Goal: Task Accomplishment & Management: Use online tool/utility

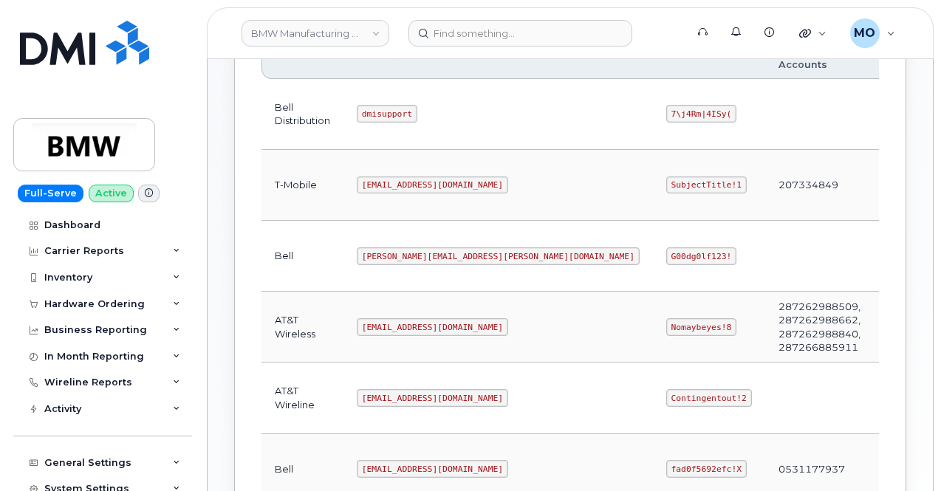
scroll to position [296, 0]
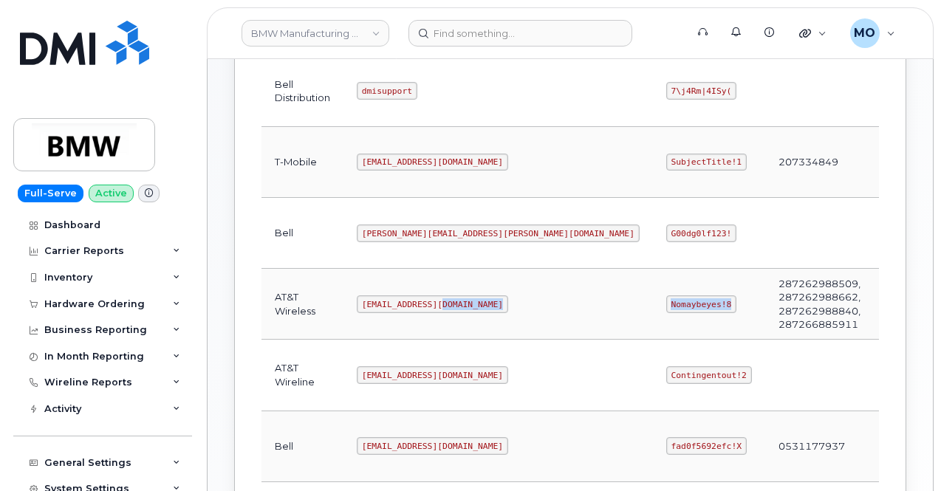
drag, startPoint x: 477, startPoint y: 295, endPoint x: 554, endPoint y: 308, distance: 78.0
click at [554, 308] on tr "AT&T Wireless [EMAIL_ADDRESS][DOMAIN_NAME] Nomaybeyes!8 287262988509, 287262988…" at bounding box center [661, 304] width 798 height 71
copy tr "Nomaybeyes!8"
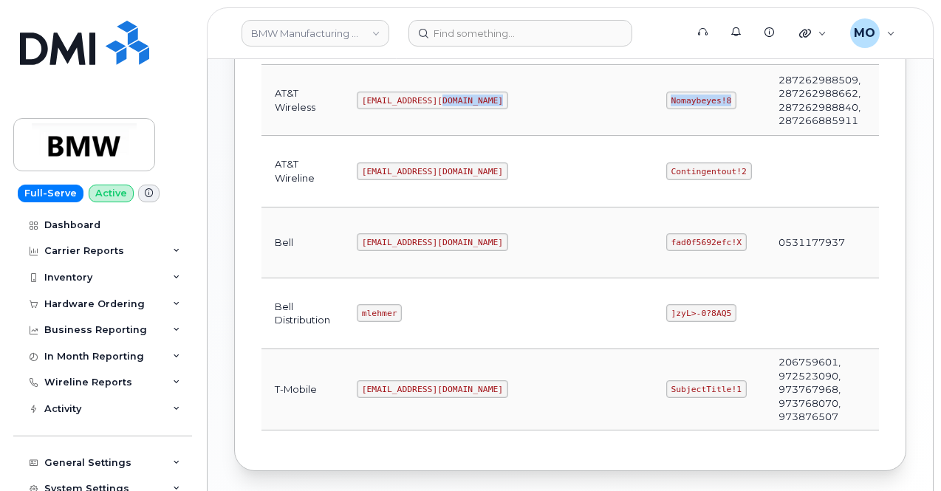
scroll to position [556, 0]
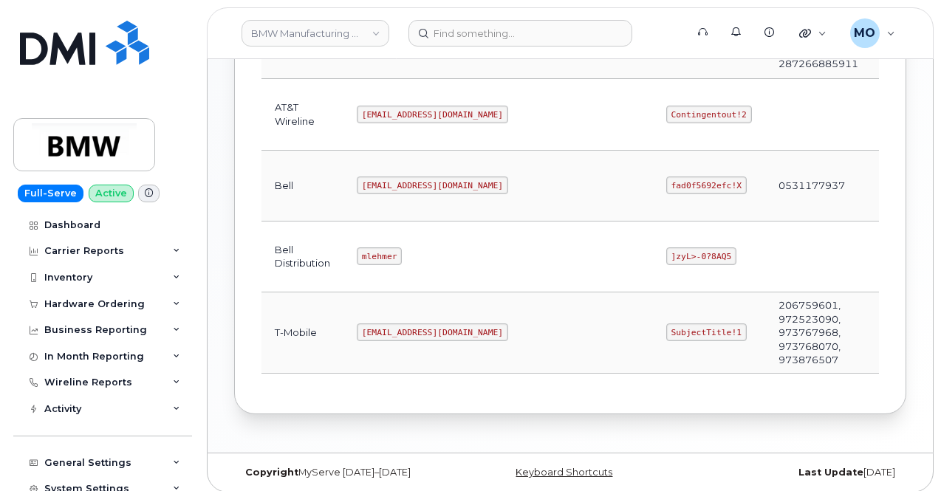
click at [666, 324] on code "SubjectTitle!1" at bounding box center [706, 333] width 81 height 18
drag, startPoint x: 498, startPoint y: 325, endPoint x: 578, endPoint y: 323, distance: 79.8
click at [653, 323] on td "SubjectTitle!1" at bounding box center [709, 333] width 112 height 81
copy code "SubjectTitle!1"
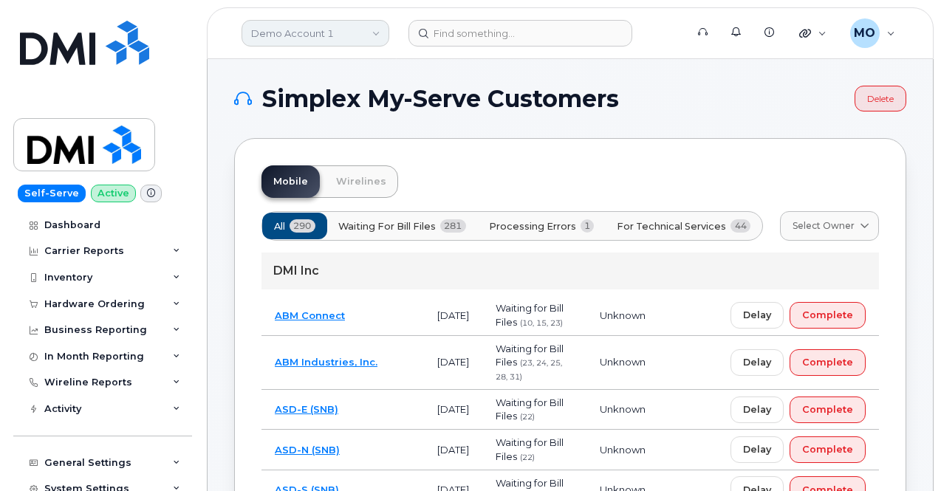
click at [343, 38] on link "Demo Account 1" at bounding box center [316, 33] width 148 height 27
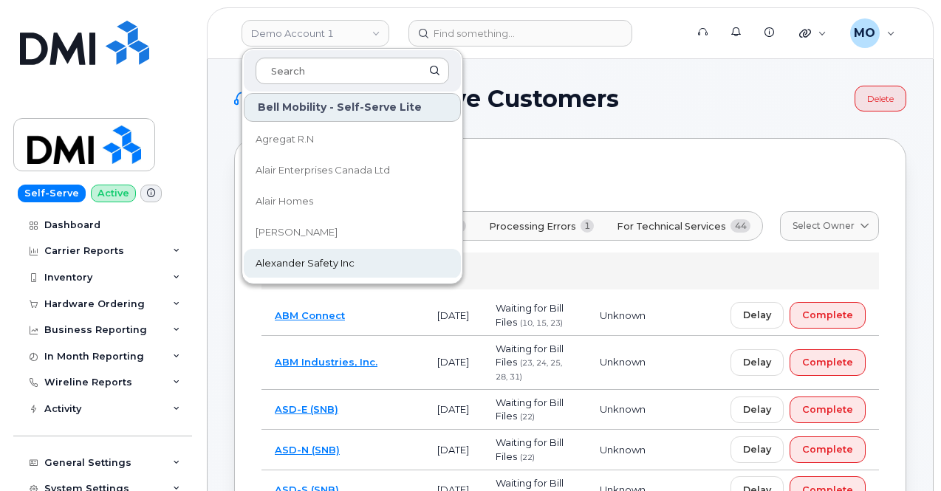
scroll to position [148, 0]
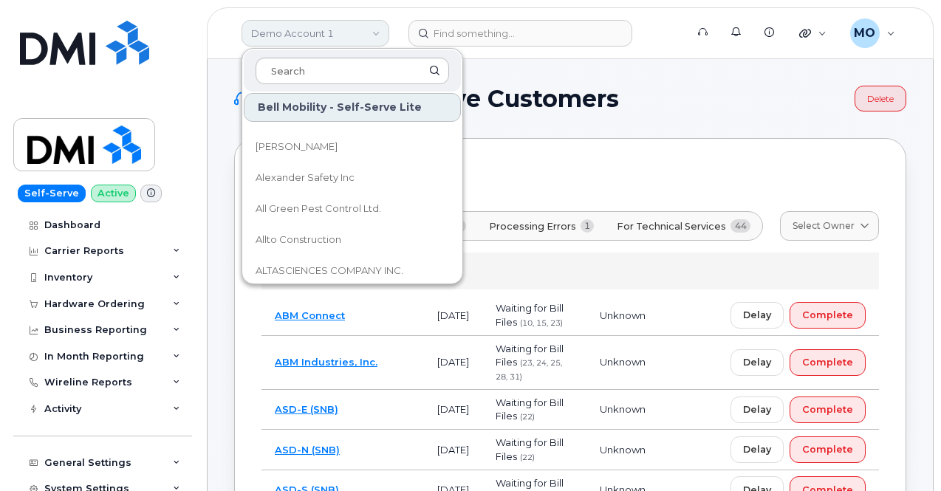
click at [336, 33] on link "Demo Account 1" at bounding box center [316, 33] width 148 height 27
click at [337, 33] on link "Demo Account 1" at bounding box center [316, 33] width 148 height 27
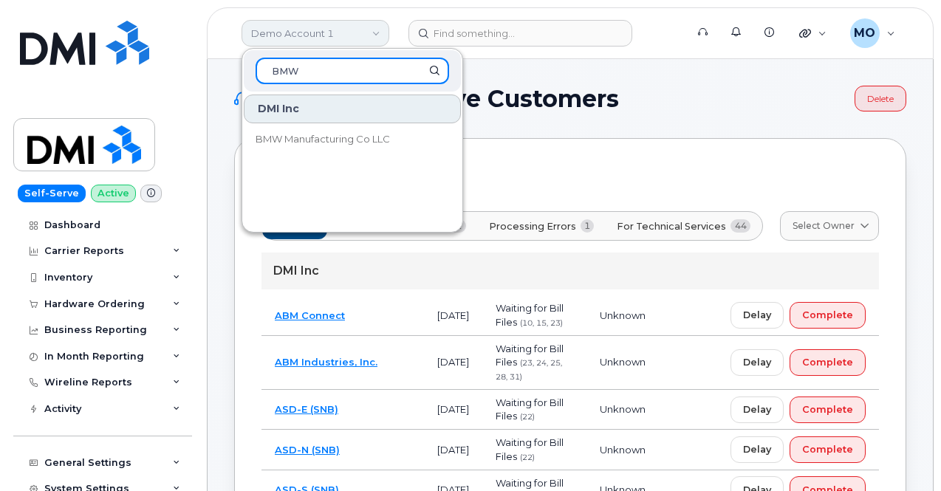
scroll to position [0, 0]
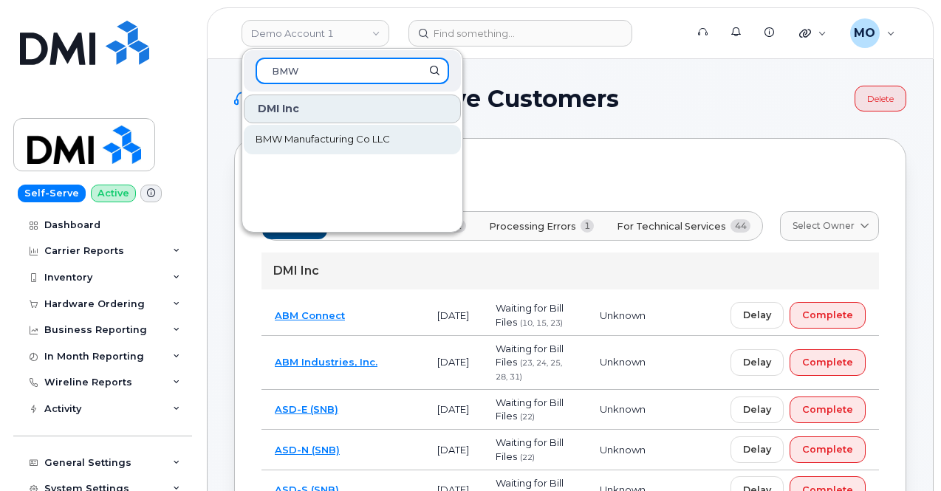
type input "BMW"
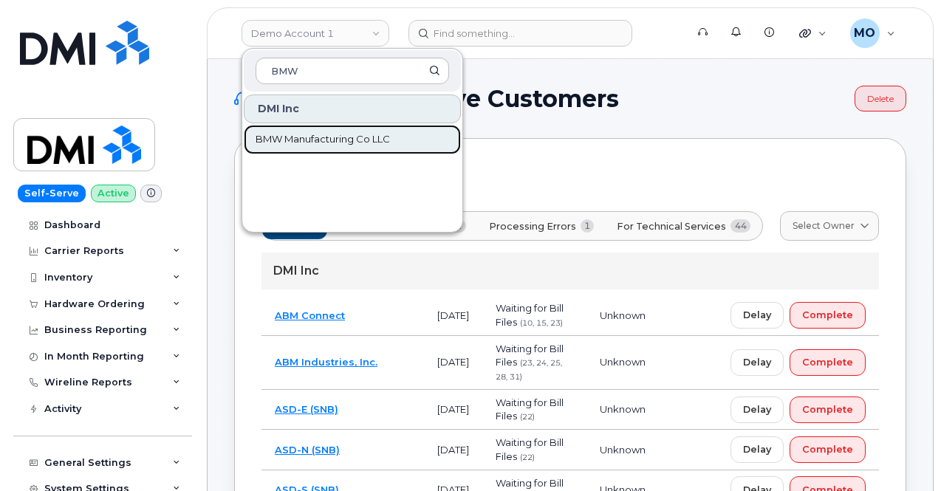
click at [370, 134] on span "BMW Manufacturing Co LLC" at bounding box center [323, 139] width 134 height 15
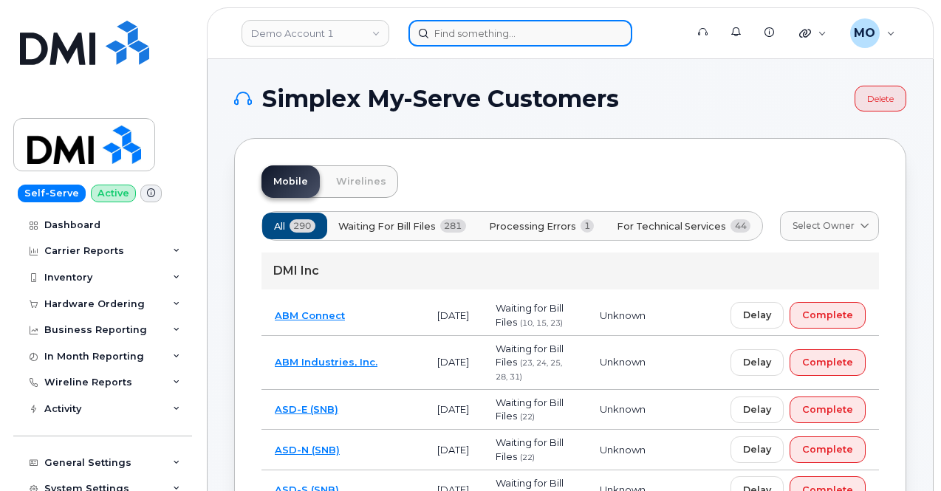
click at [459, 33] on input at bounding box center [521, 33] width 224 height 27
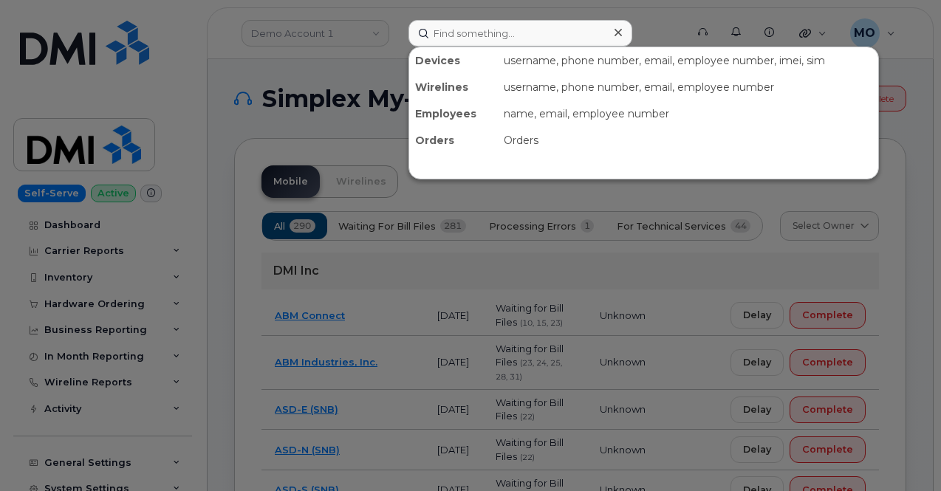
click at [388, 64] on div at bounding box center [470, 245] width 941 height 491
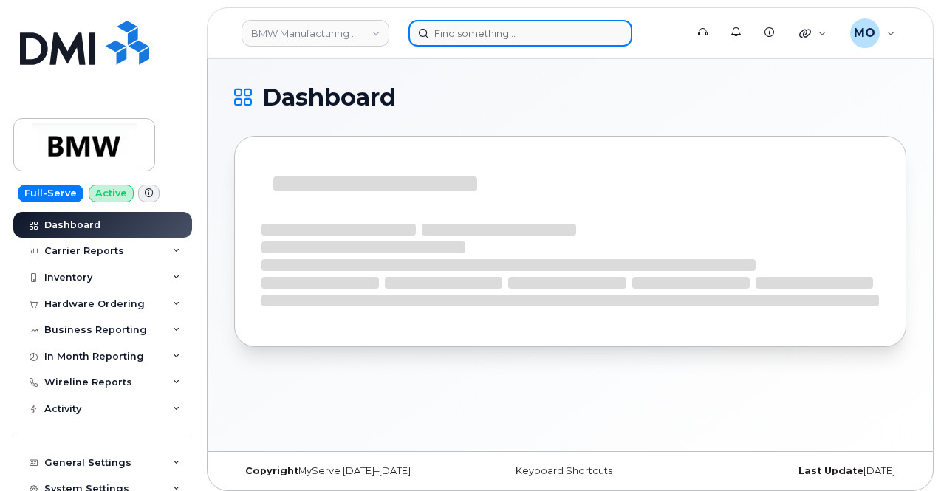
click at [477, 30] on input at bounding box center [521, 33] width 224 height 27
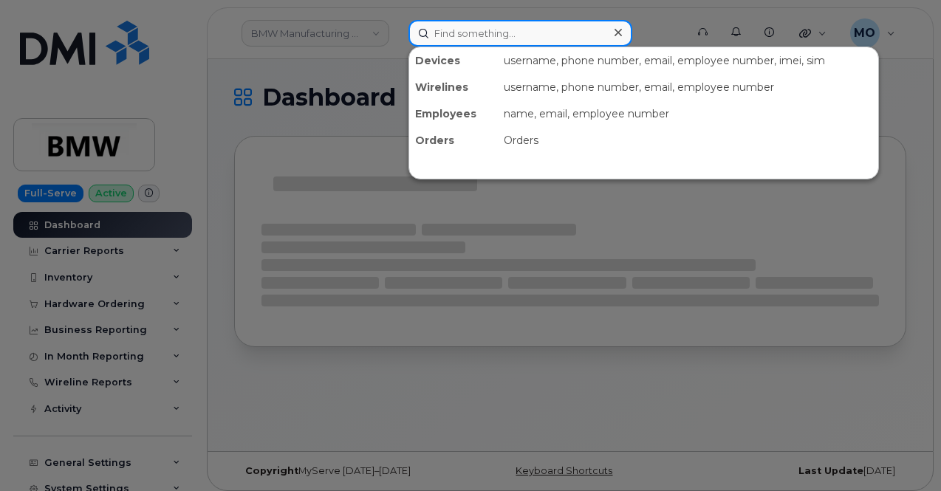
paste input "6467727656"
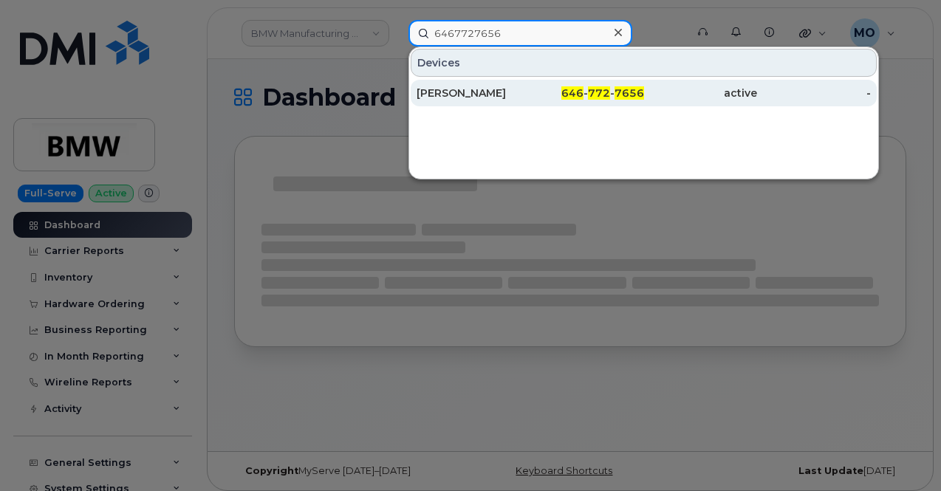
type input "6467727656"
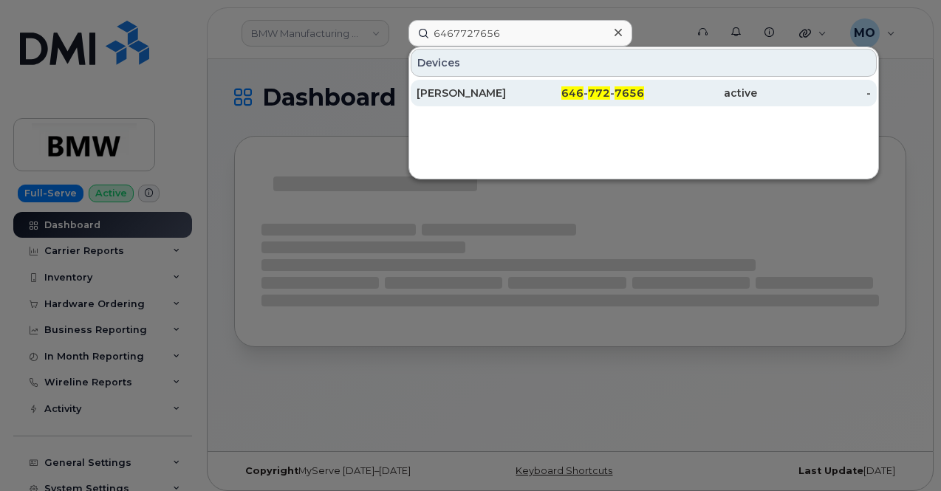
click at [570, 91] on span "646" at bounding box center [573, 92] width 22 height 13
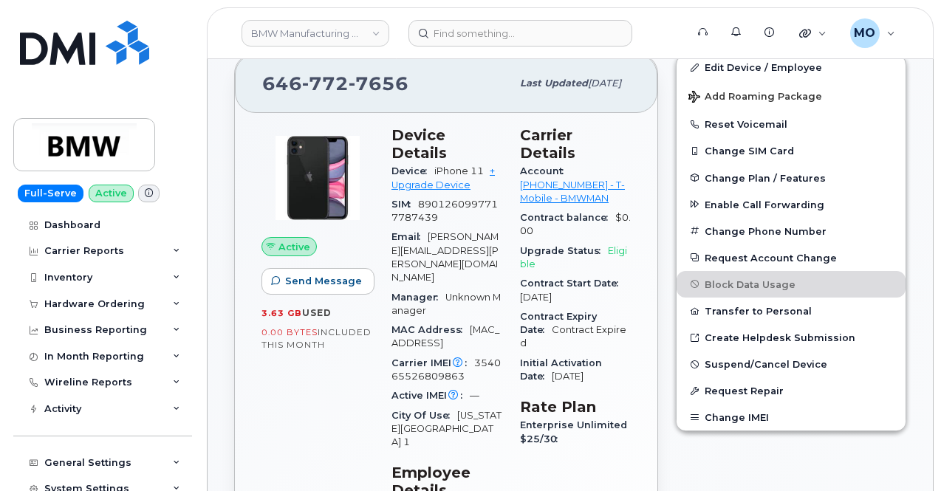
scroll to position [282, 0]
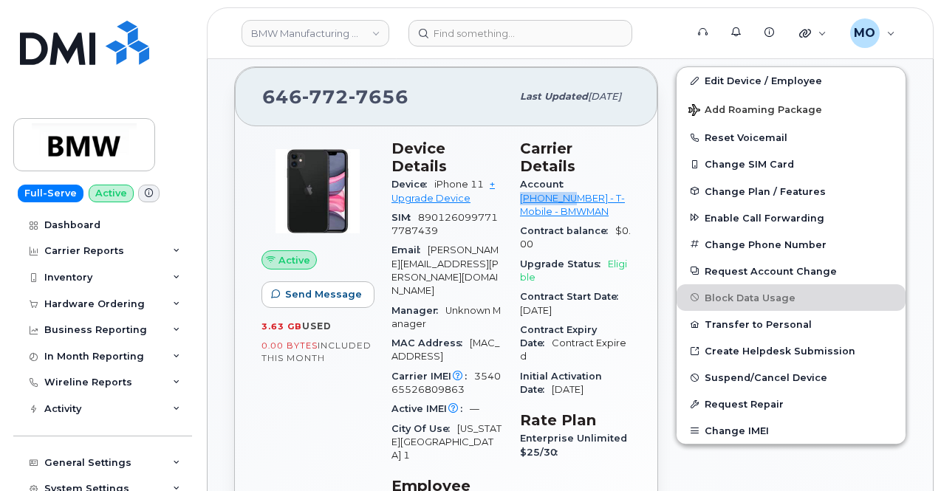
drag, startPoint x: 570, startPoint y: 161, endPoint x: 639, endPoint y: 168, distance: 69.8
click at [639, 168] on div "Carrier Details Account 973876507 - T-Mobile - BMWMAN Contract balance $0.00 Up…" at bounding box center [575, 413] width 129 height 564
copy link "973876507"
drag, startPoint x: 433, startPoint y: 104, endPoint x: 267, endPoint y: 106, distance: 166.2
click at [267, 106] on div "646 772 7656" at bounding box center [386, 96] width 249 height 31
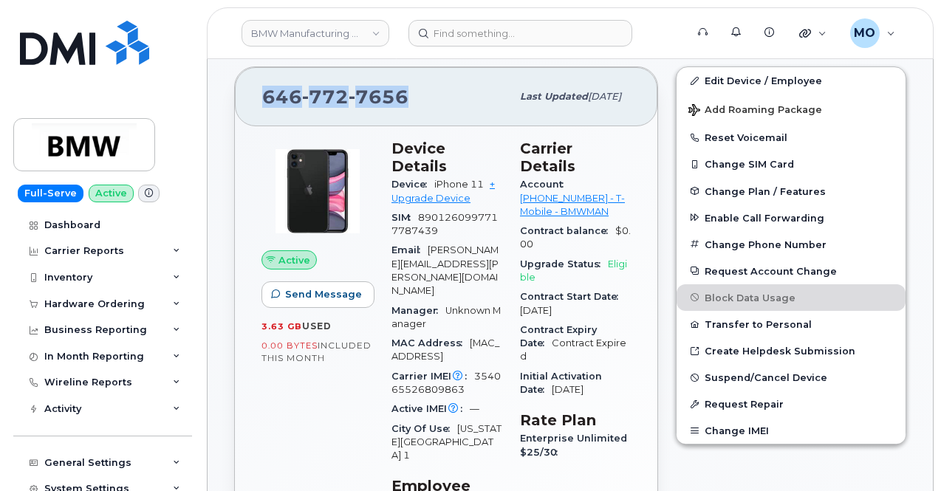
copy span "646 772 7656"
drag, startPoint x: 567, startPoint y: 165, endPoint x: 629, endPoint y: 162, distance: 62.1
click at [629, 175] on div "Account 973876507 - T-Mobile - BMWMAN" at bounding box center [575, 198] width 111 height 47
copy link "973876507"
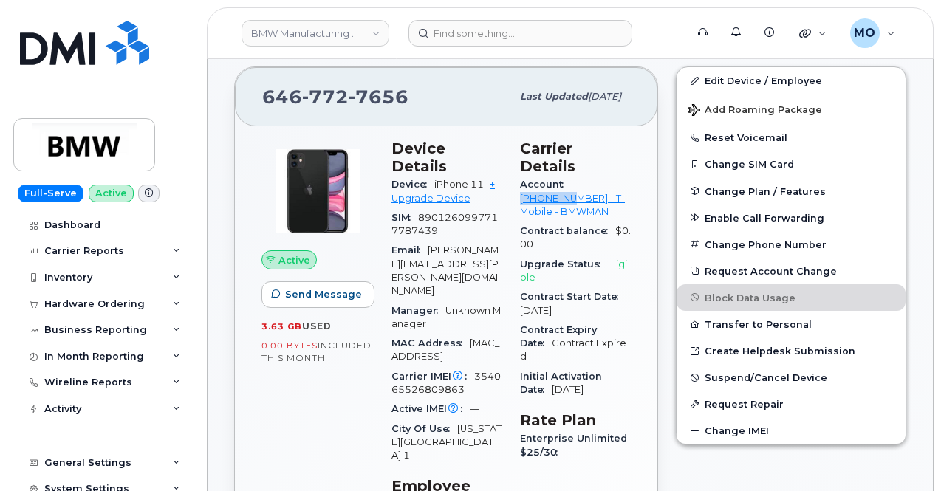
copy link "973876507"
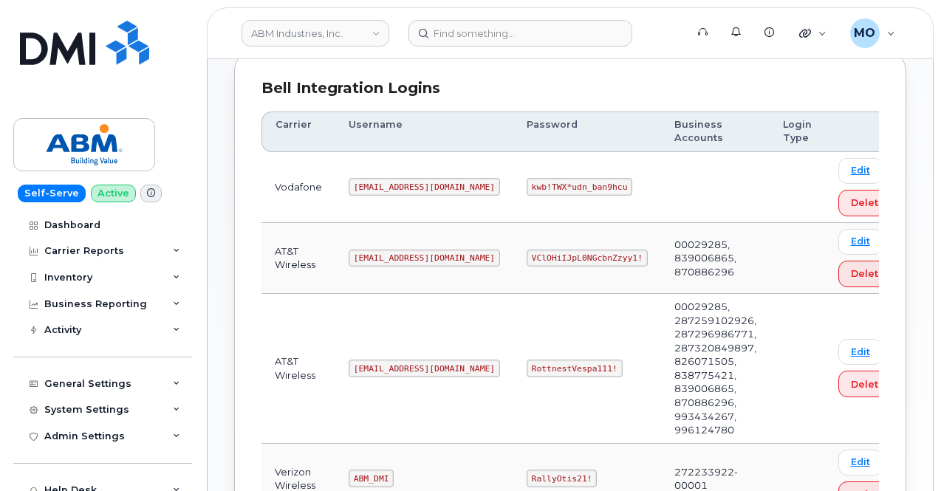
scroll to position [222, 0]
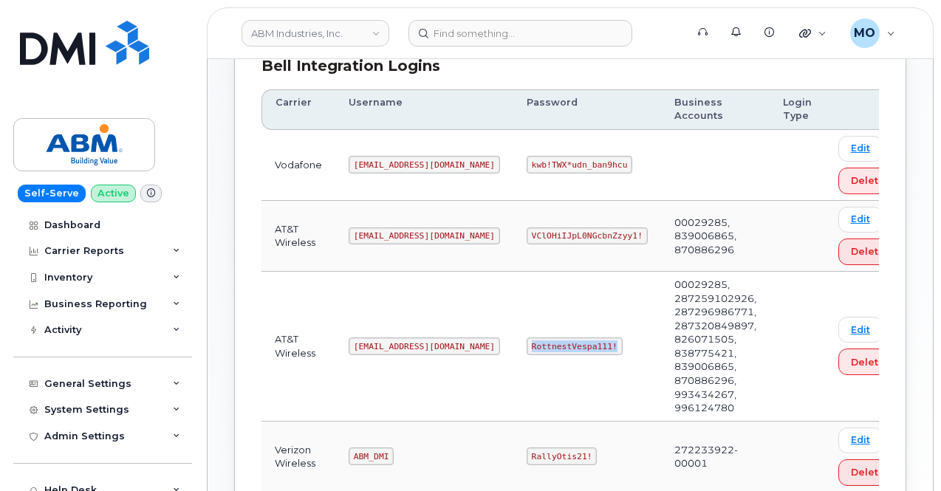
drag, startPoint x: 463, startPoint y: 348, endPoint x: 559, endPoint y: 335, distance: 97.6
click at [559, 335] on td "RottnestVespa111!" at bounding box center [587, 347] width 148 height 150
copy code "RottnestVespa111!"
click at [364, 32] on link "ABM Industries, Inc." at bounding box center [316, 33] width 148 height 27
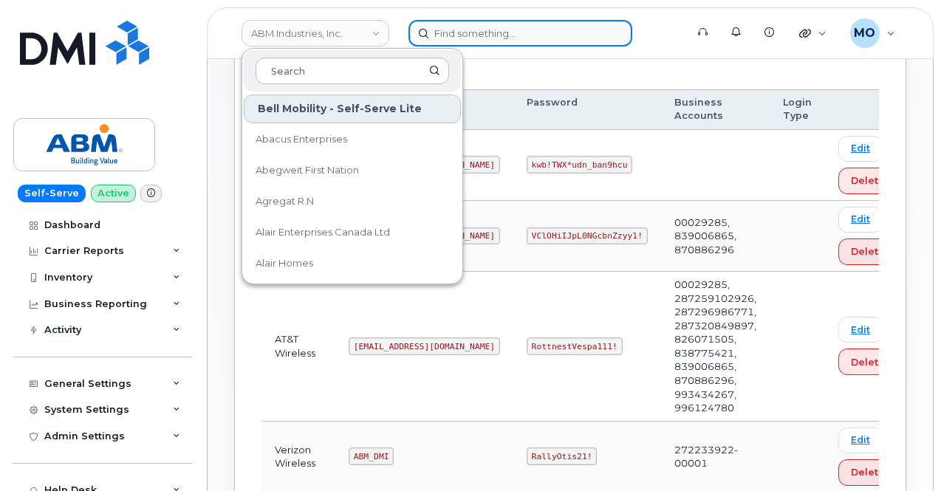
click at [468, 30] on input at bounding box center [521, 33] width 224 height 27
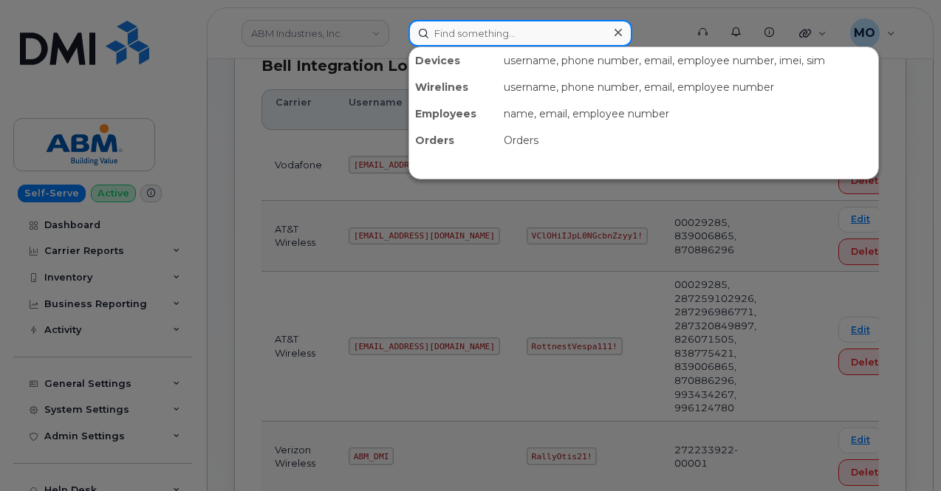
paste input "2066583434"
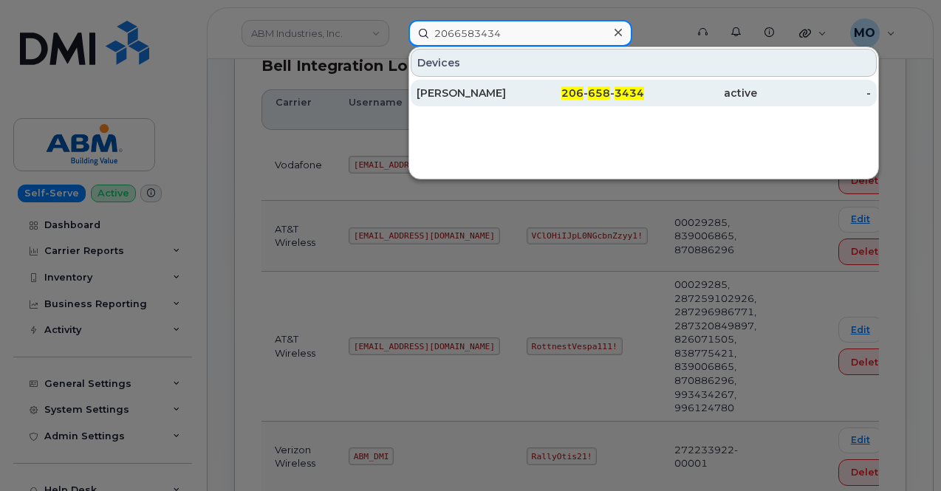
type input "2066583434"
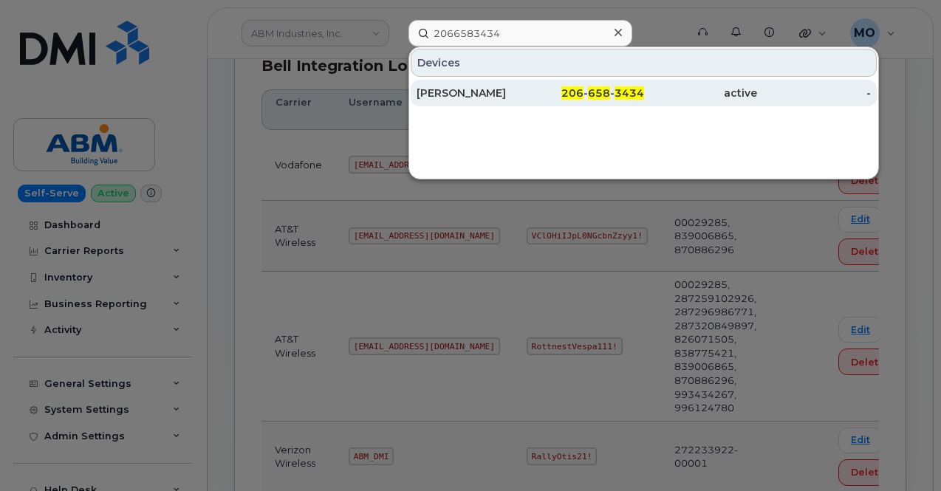
drag, startPoint x: 579, startPoint y: 89, endPoint x: 585, endPoint y: 83, distance: 7.9
click at [579, 89] on span "206" at bounding box center [573, 92] width 22 height 13
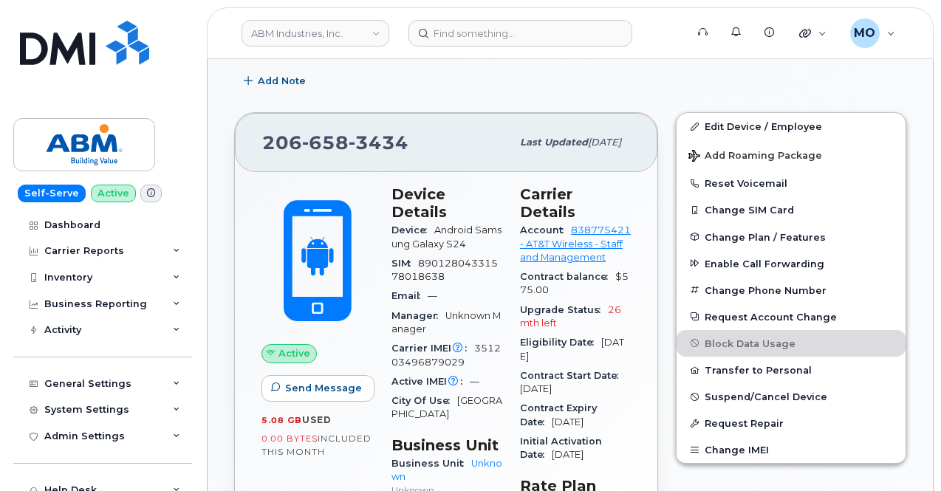
scroll to position [228, 0]
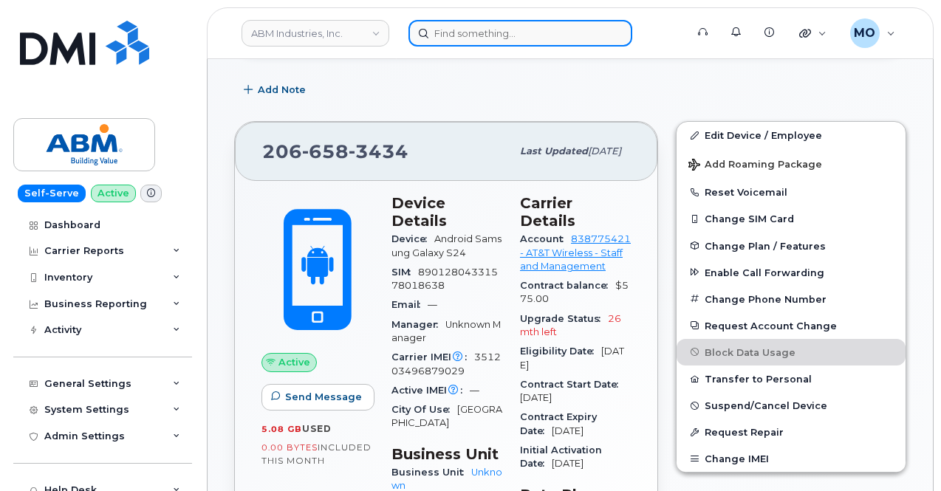
click at [482, 38] on input at bounding box center [521, 33] width 224 height 27
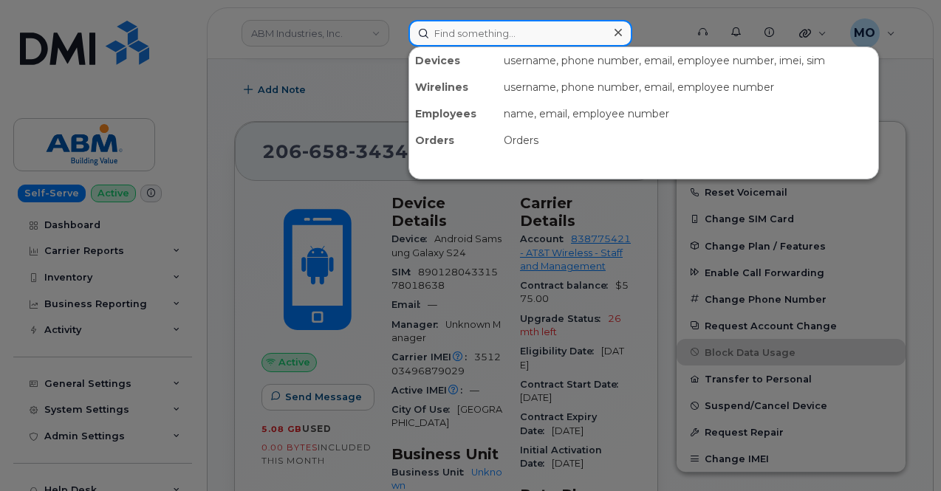
paste input "355135953686264"
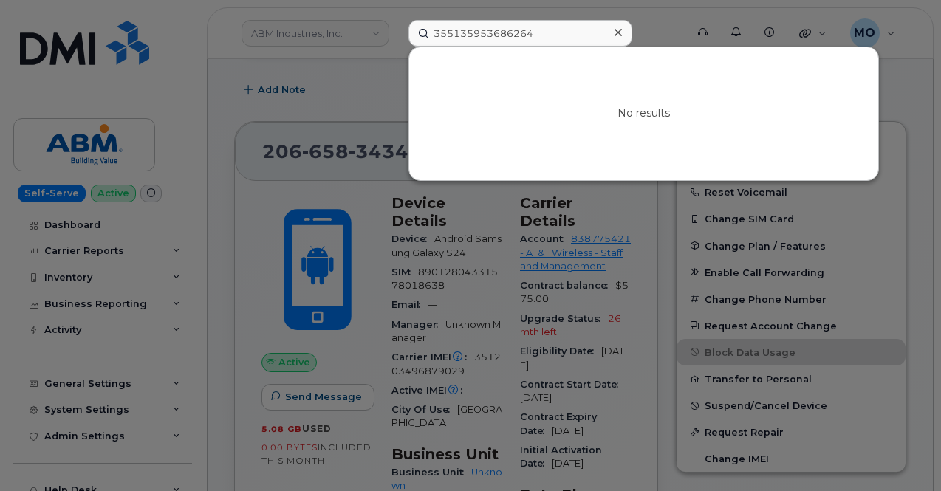
click at [330, 202] on div at bounding box center [470, 245] width 941 height 491
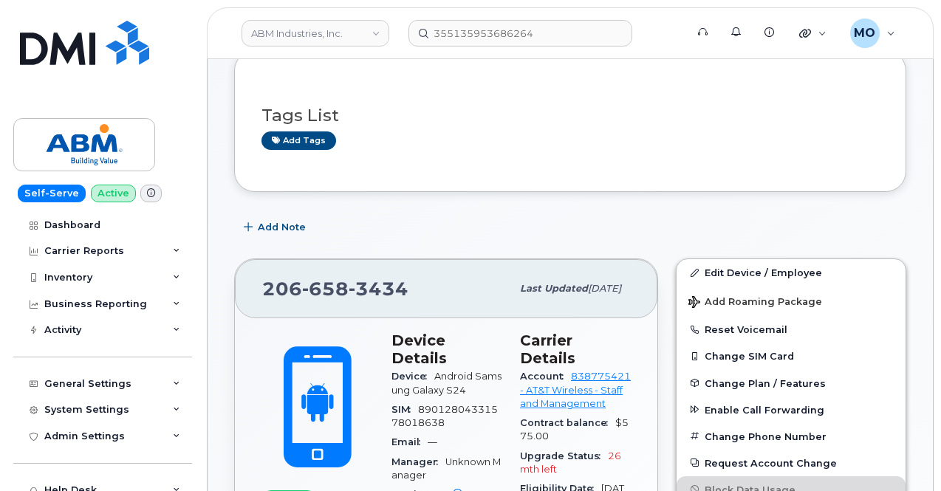
scroll to position [6, 0]
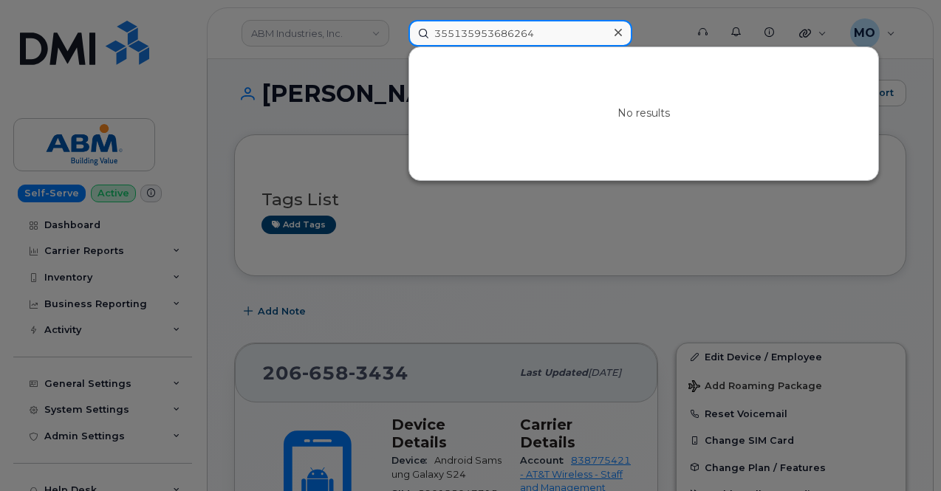
click at [504, 35] on input "355135953686264" at bounding box center [521, 33] width 224 height 27
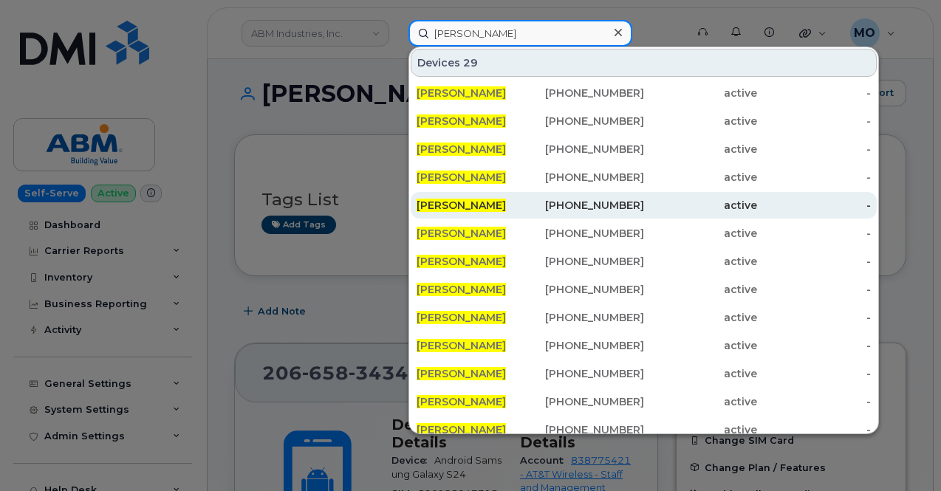
type input "[PERSON_NAME]"
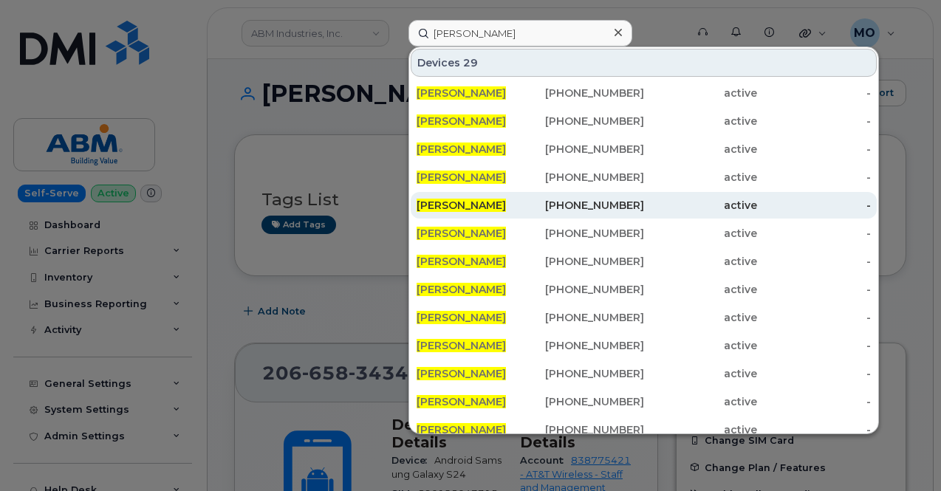
click at [644, 203] on div "active" at bounding box center [701, 205] width 114 height 15
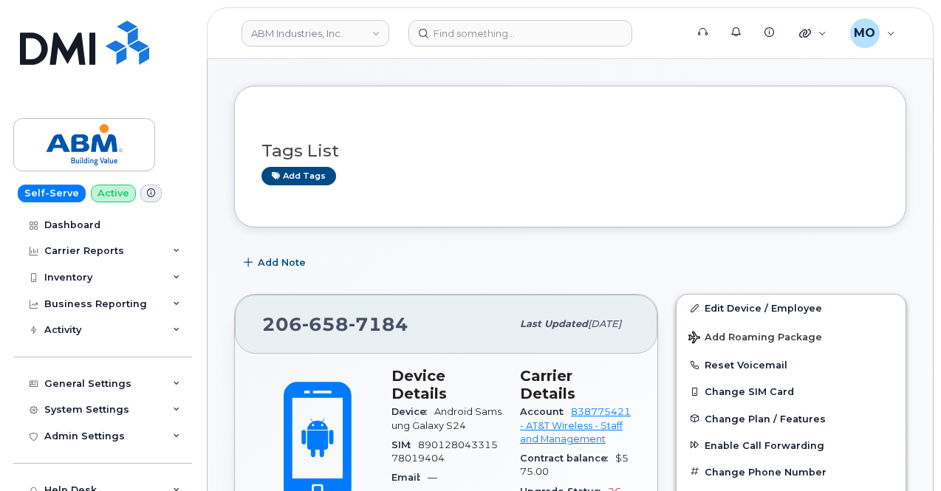
scroll to position [74, 0]
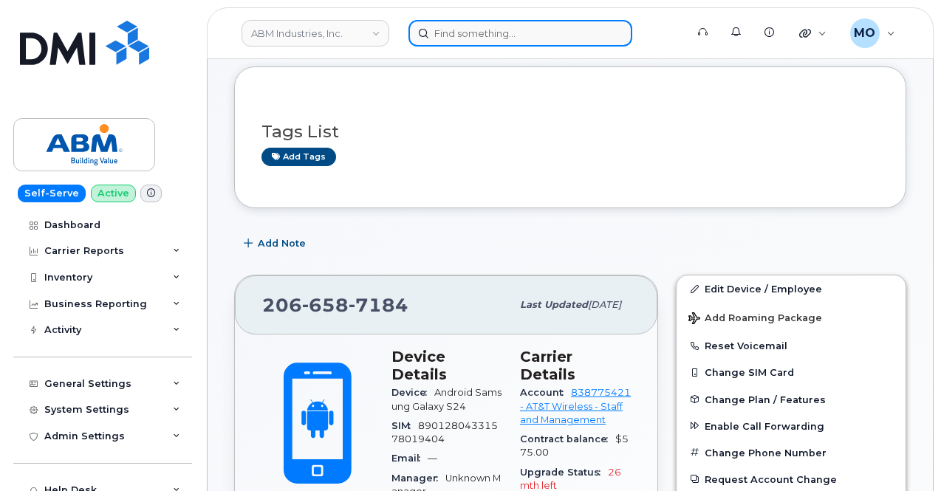
click at [492, 39] on input at bounding box center [521, 33] width 224 height 27
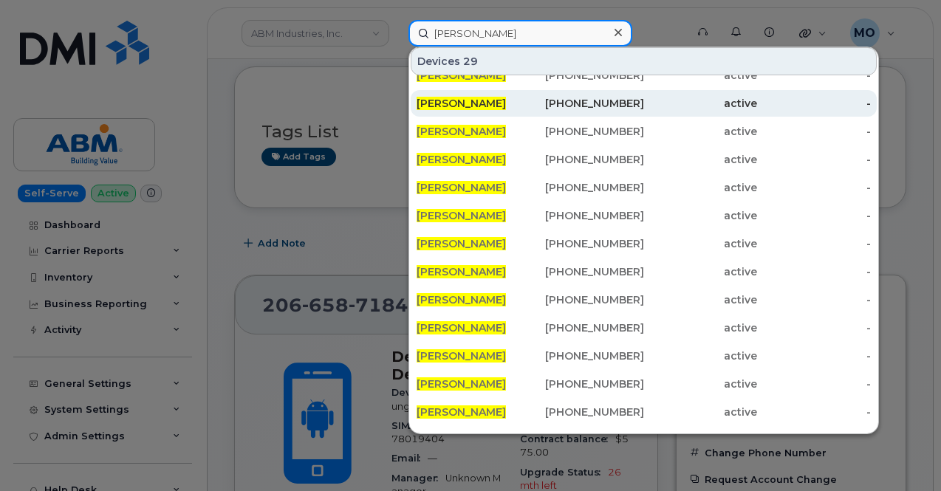
type input "conor ditmore"
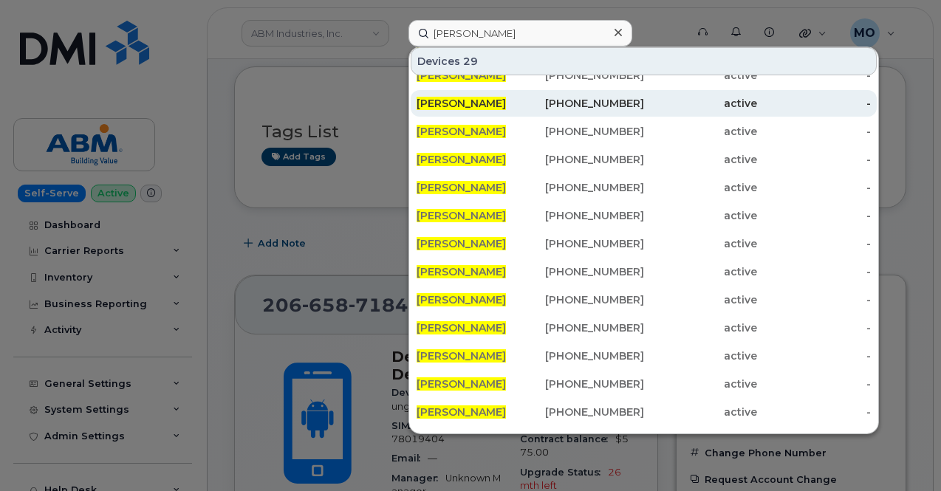
click at [638, 106] on div "206-658-3434" at bounding box center [587, 103] width 114 height 15
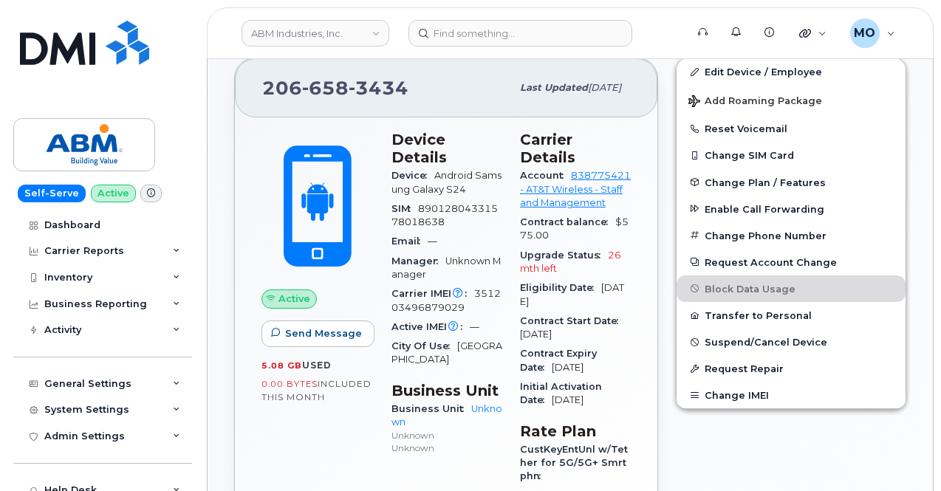
scroll to position [296, 0]
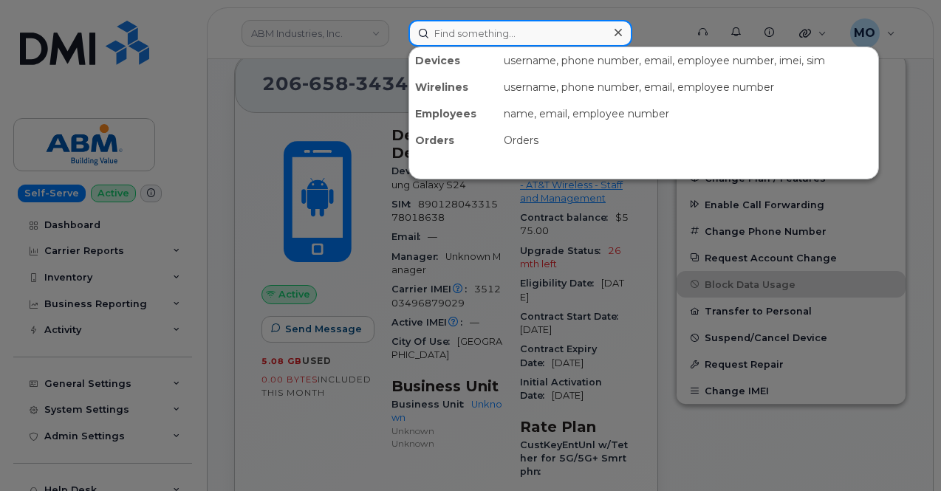
click at [449, 26] on input at bounding box center [521, 33] width 224 height 27
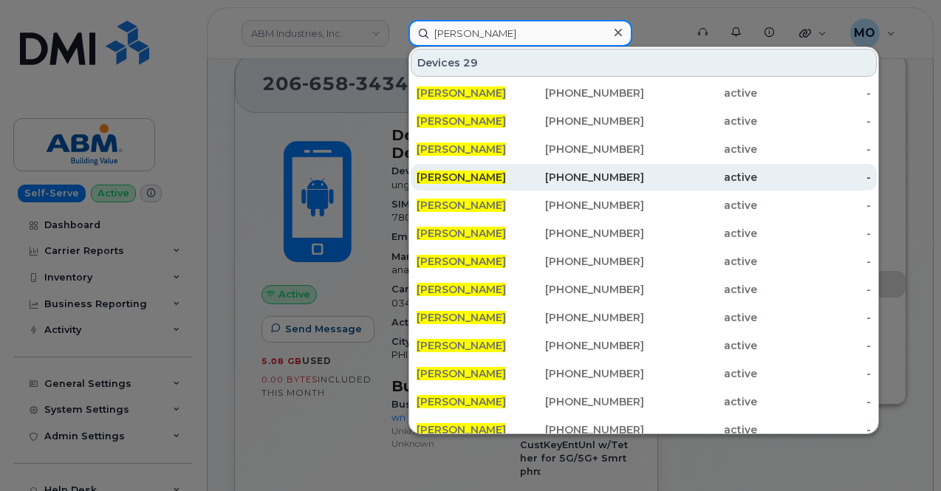
type input "conor ditmore"
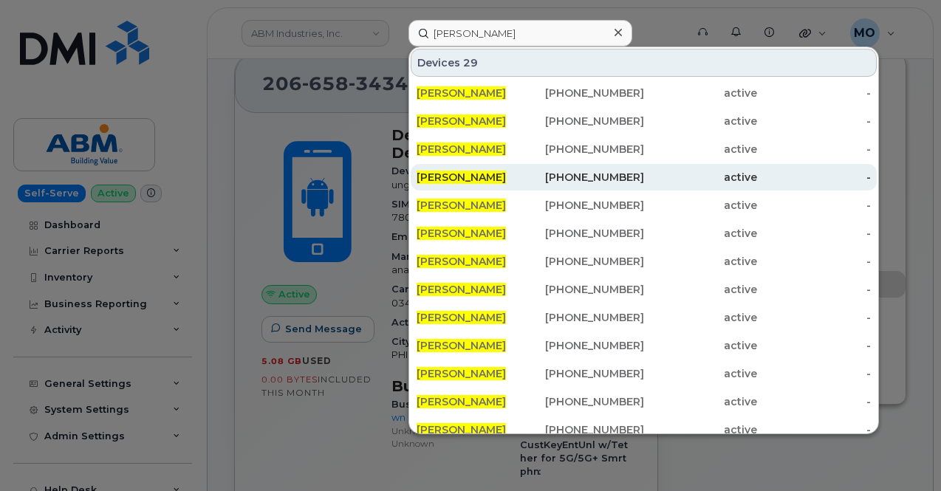
click at [650, 174] on div "active" at bounding box center [701, 177] width 114 height 15
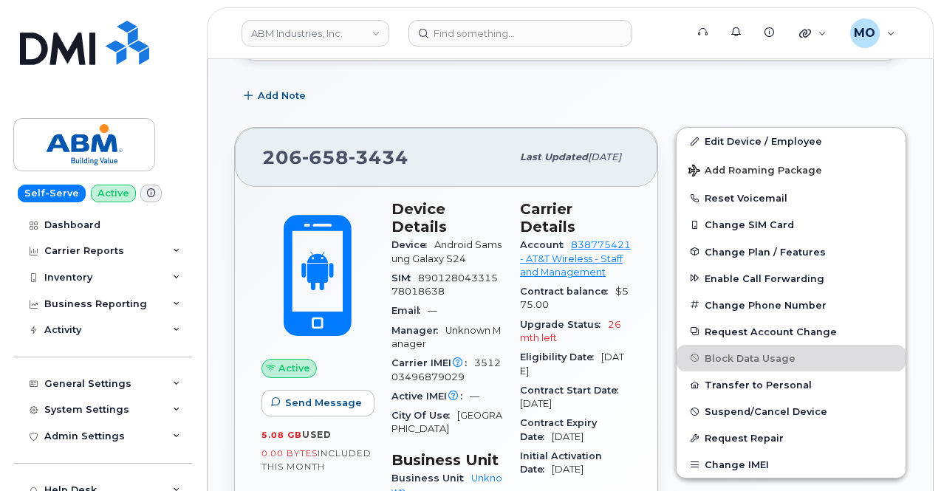
scroll to position [296, 0]
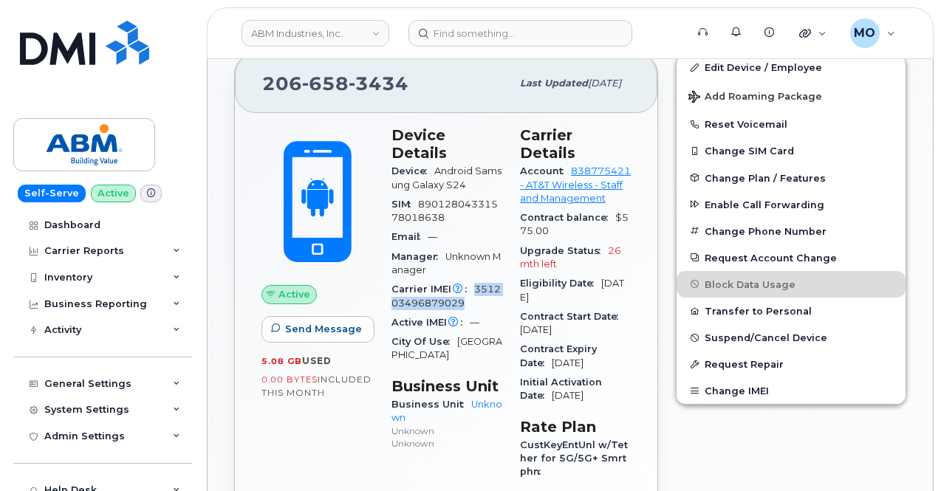
drag, startPoint x: 471, startPoint y: 270, endPoint x: 498, endPoint y: 280, distance: 28.3
click at [498, 280] on div "Carrier IMEI Carrier IMEI is reported during the last billing cycle or change o…" at bounding box center [447, 296] width 111 height 33
copy span "351203496879029"
click at [762, 382] on button "Change IMEI" at bounding box center [791, 391] width 229 height 27
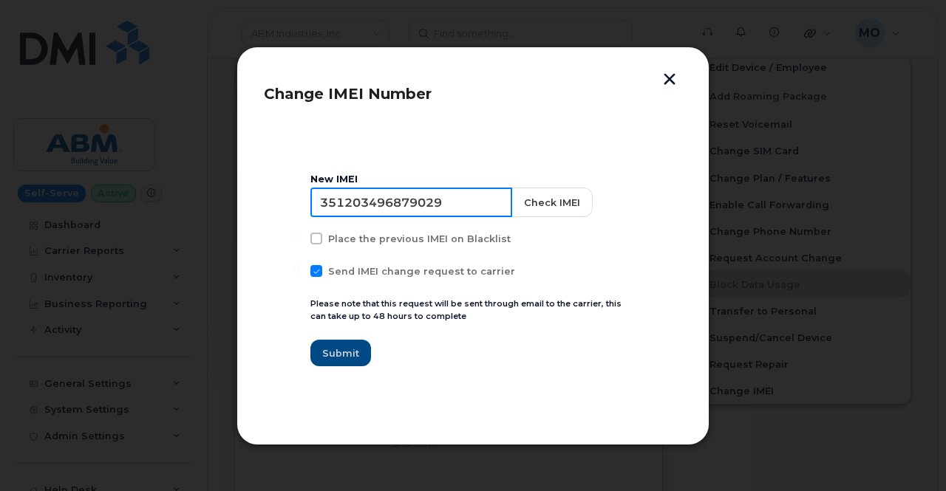
click at [453, 215] on input "351203496879029" at bounding box center [411, 203] width 202 height 30
click at [452, 208] on input "351203496879029" at bounding box center [411, 203] width 202 height 30
click at [451, 208] on input "351203496879029" at bounding box center [411, 203] width 202 height 30
paste input "5135953686264"
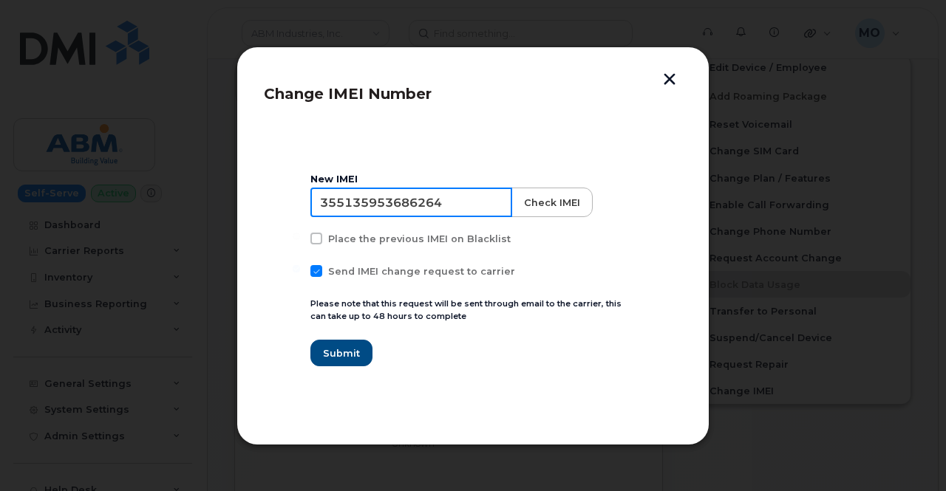
type input "355135953686264"
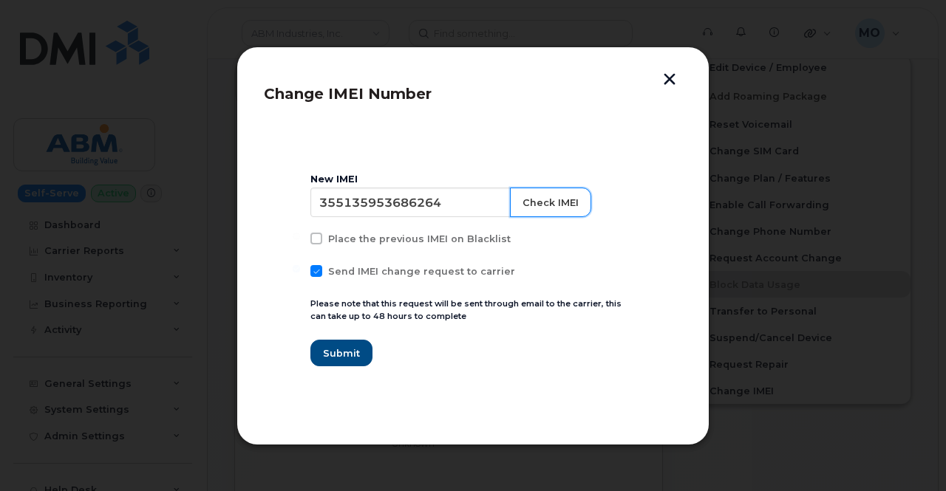
click at [531, 206] on button "Check IMEI" at bounding box center [550, 203] width 81 height 30
click at [433, 247] on div "Place the previous IMEI on Blacklist" at bounding box center [472, 242] width 325 height 19
click at [368, 249] on div "Place the previous IMEI on Blacklist" at bounding box center [472, 242] width 325 height 19
click at [315, 245] on span at bounding box center [316, 239] width 12 height 12
click at [300, 240] on input "Place the previous IMEI on Blacklist" at bounding box center [296, 236] width 7 height 7
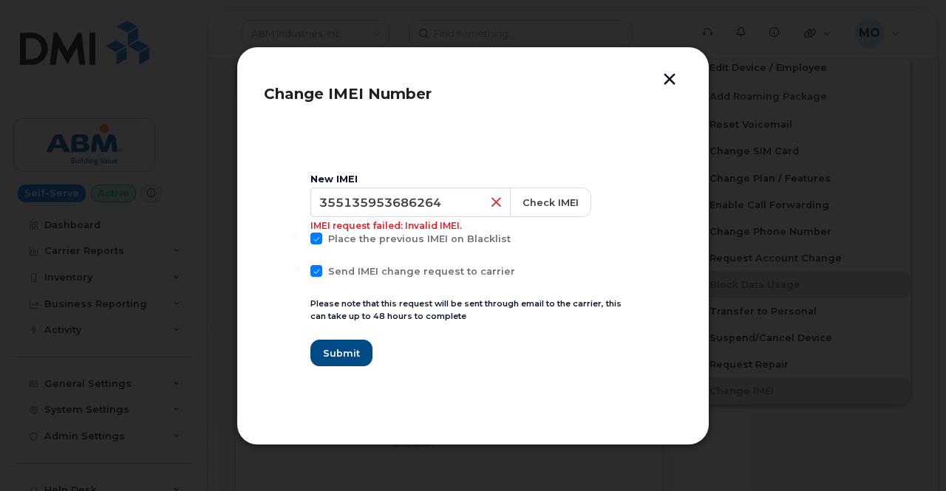
click at [315, 244] on span at bounding box center [316, 239] width 12 height 12
click at [300, 240] on input "Place the previous IMEI on Blacklist" at bounding box center [296, 236] width 7 height 7
click at [314, 244] on span at bounding box center [316, 239] width 12 height 12
click at [300, 240] on input "Place the previous IMEI on Blacklist" at bounding box center [296, 236] width 7 height 7
click at [314, 244] on span at bounding box center [316, 239] width 12 height 12
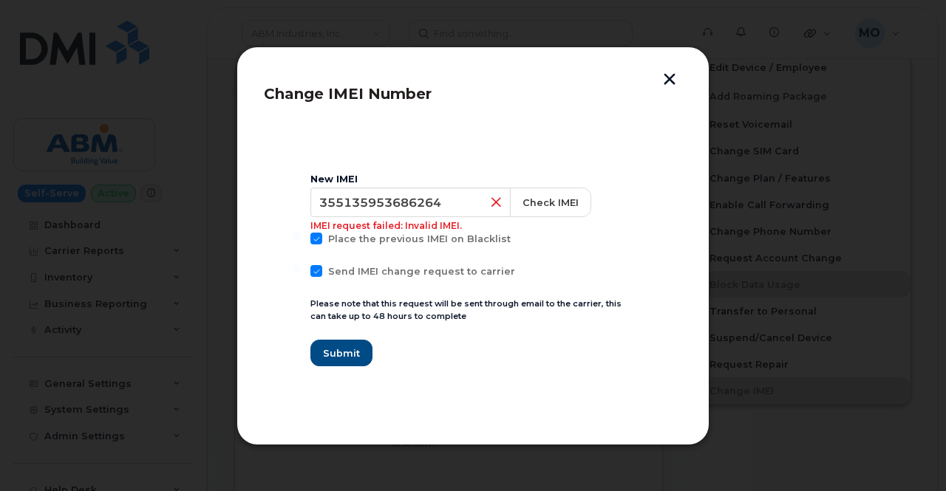
click at [300, 240] on input "Place the previous IMEI on Blacklist" at bounding box center [296, 236] width 7 height 7
checkbox input "false"
click at [629, 175] on div "New IMEI" at bounding box center [472, 180] width 325 height 12
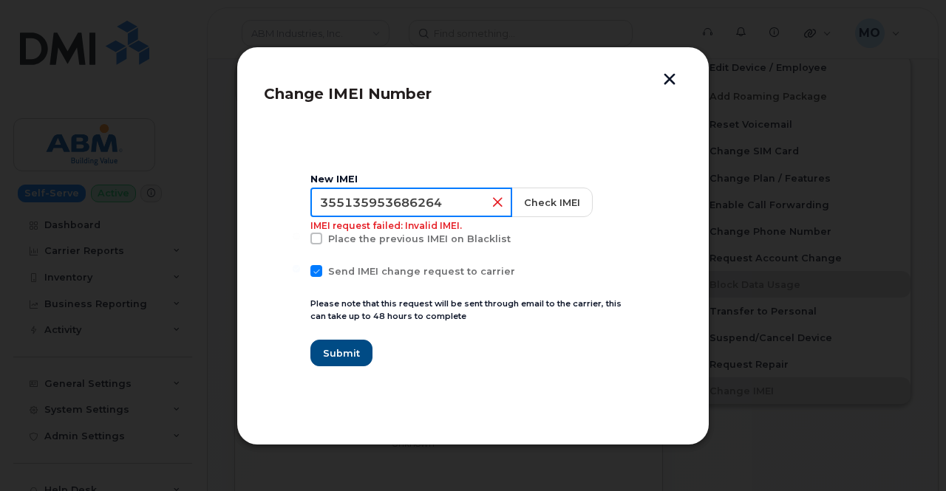
click at [450, 203] on input "355135953686264" at bounding box center [411, 203] width 202 height 30
click at [395, 202] on input "355135953686264" at bounding box center [411, 203] width 202 height 30
type input "355135952686264"
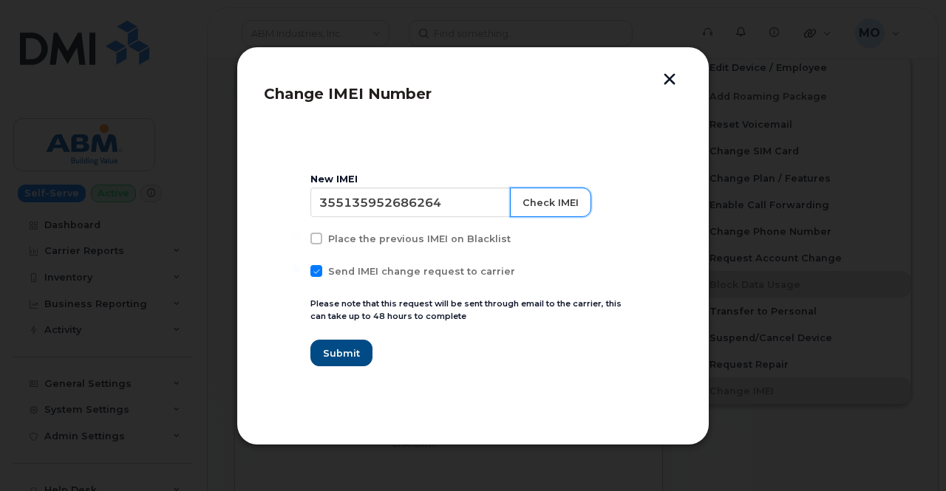
click at [528, 197] on button "Check IMEI" at bounding box center [550, 203] width 81 height 30
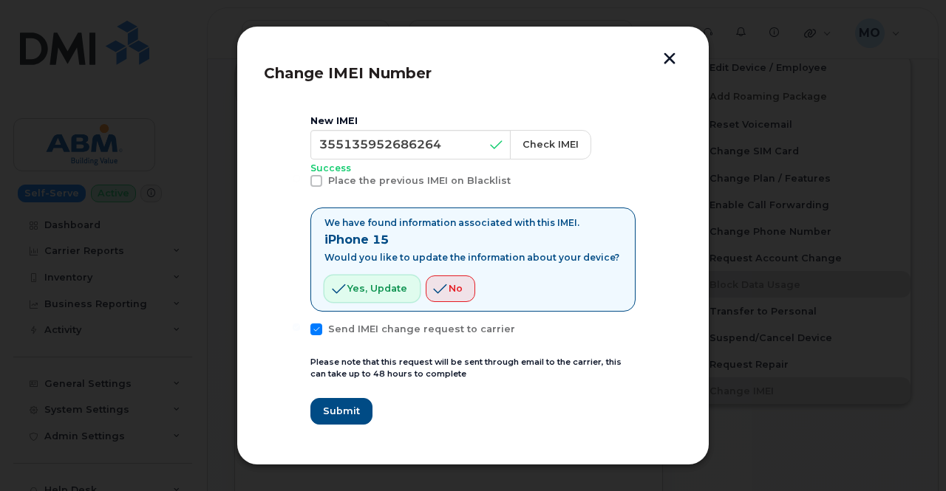
click at [381, 287] on span "Yes, update" at bounding box center [377, 288] width 60 height 14
click at [339, 405] on span "Submit" at bounding box center [340, 411] width 37 height 14
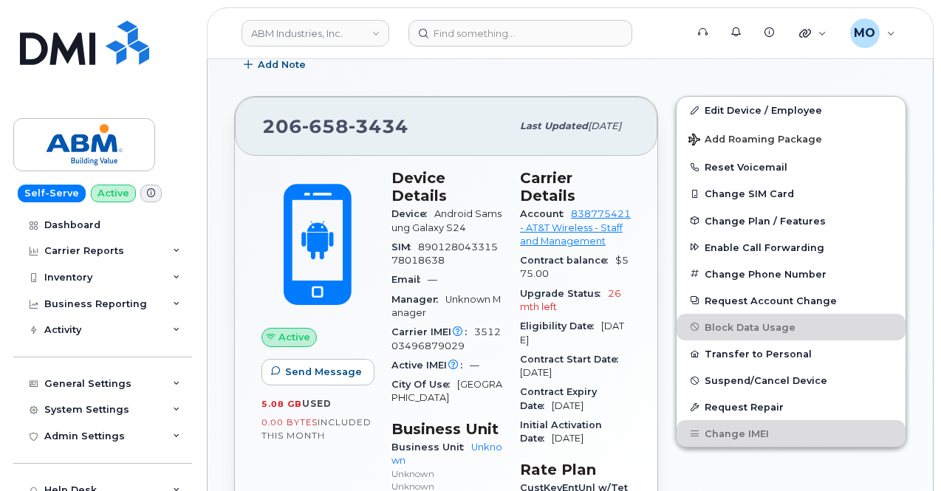
scroll to position [222, 0]
